Goal: Navigation & Orientation: Find specific page/section

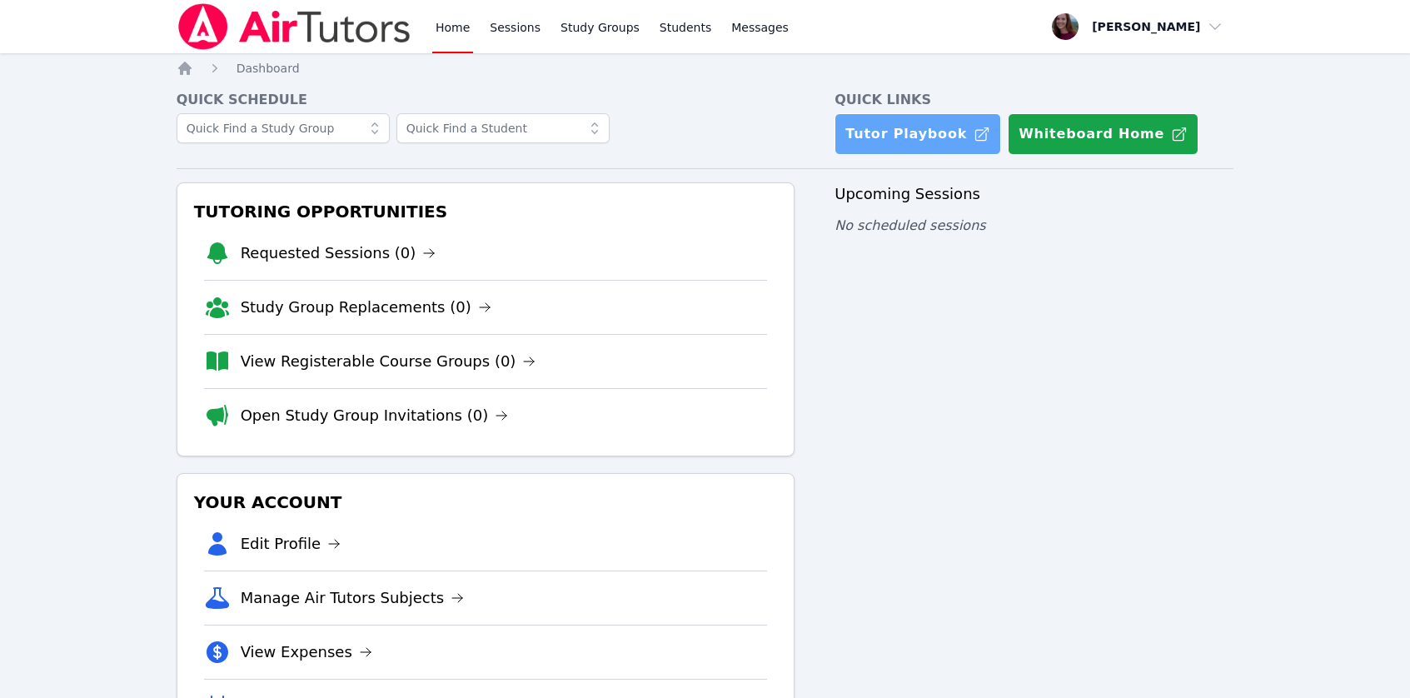
click at [895, 118] on link "Tutor Playbook" at bounding box center [918, 134] width 167 height 42
